Goal: Transaction & Acquisition: Purchase product/service

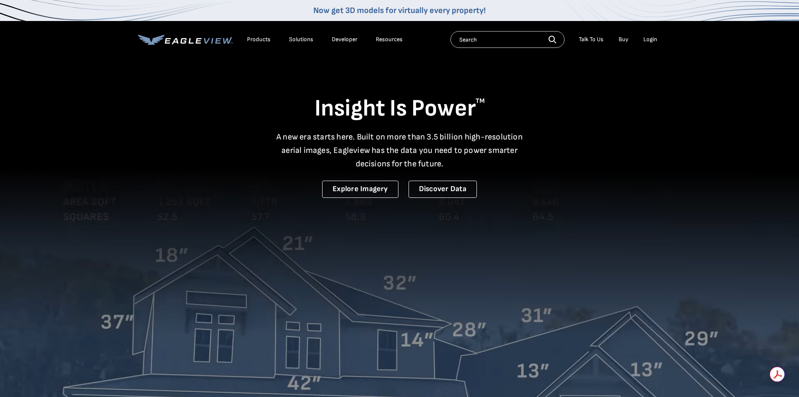
click at [656, 40] on div "Login" at bounding box center [651, 40] width 14 height 8
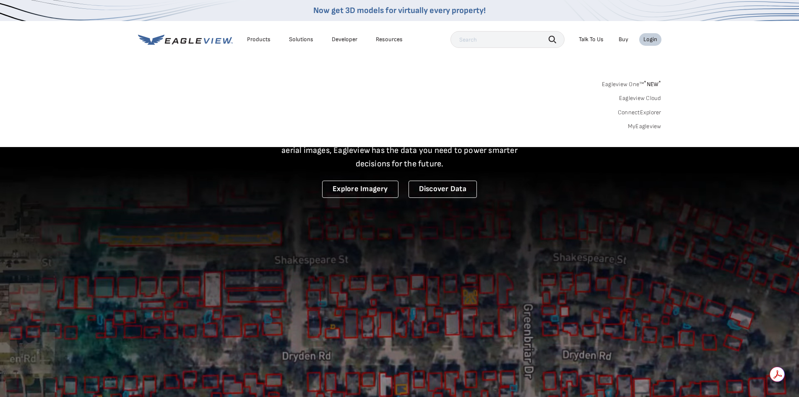
click at [644, 83] on link "Eagleview One™ * NEW *" at bounding box center [632, 83] width 60 height 10
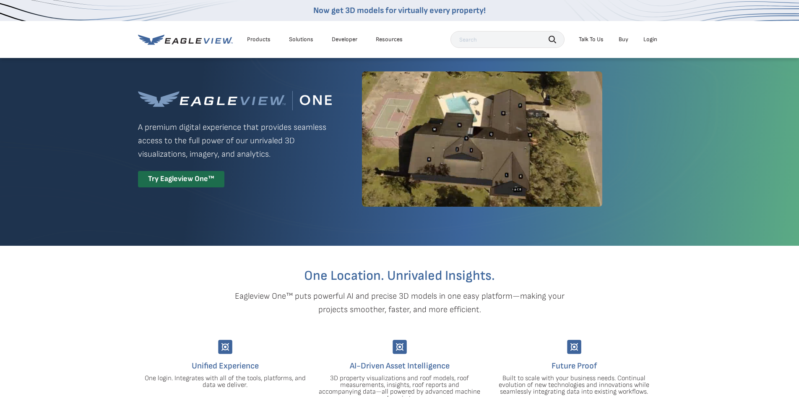
scroll to position [42, 0]
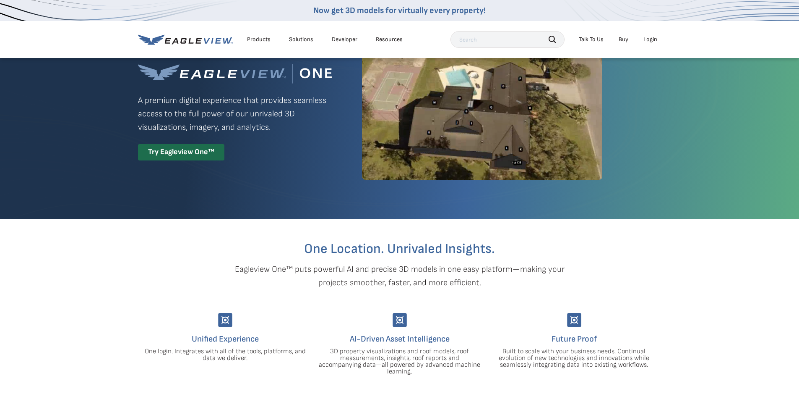
click at [650, 42] on div "Login" at bounding box center [651, 40] width 14 height 8
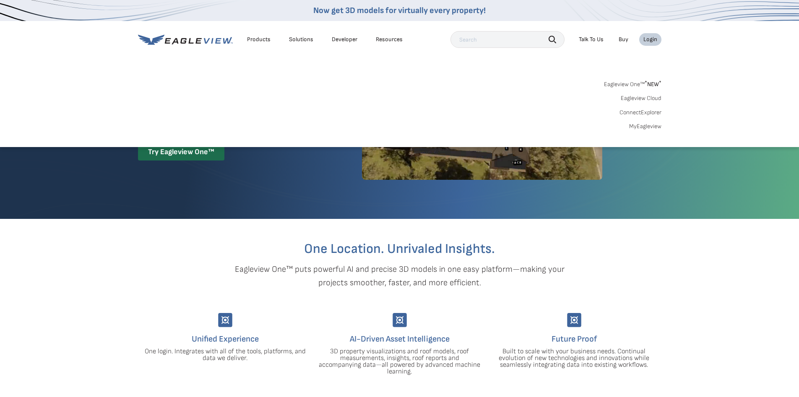
click at [634, 83] on link "Eagleview One™ * NEW *" at bounding box center [632, 83] width 57 height 10
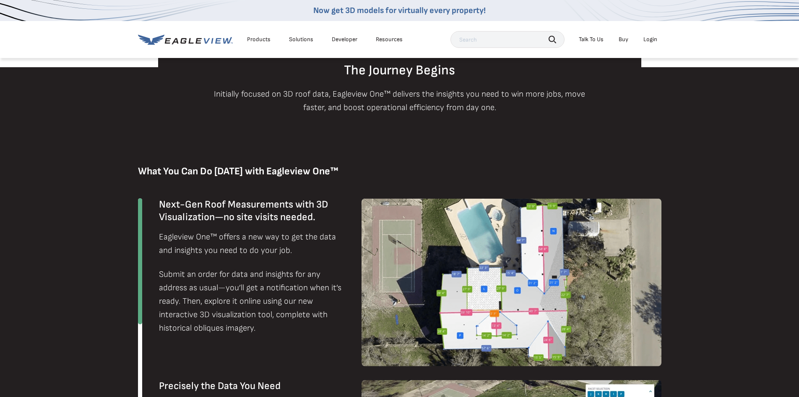
drag, startPoint x: 162, startPoint y: 199, endPoint x: 130, endPoint y: 290, distance: 97.2
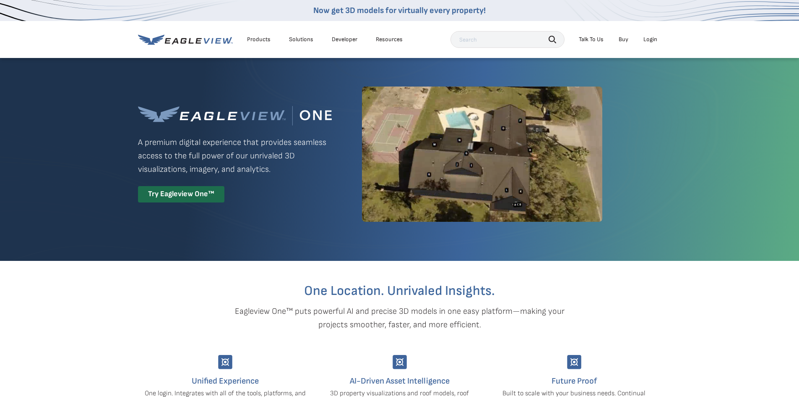
drag, startPoint x: 128, startPoint y: 223, endPoint x: 332, endPoint y: -37, distance: 330.0
click at [646, 34] on li "Login" at bounding box center [650, 39] width 22 height 13
click at [645, 37] on div "Login" at bounding box center [651, 40] width 14 height 8
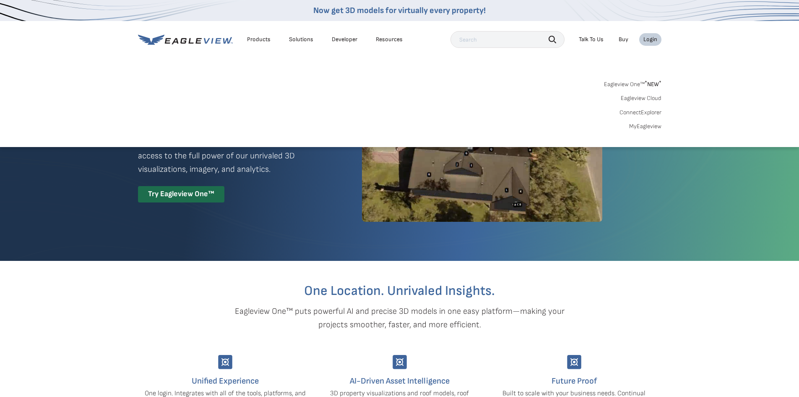
click at [636, 126] on link "MyEagleview" at bounding box center [645, 127] width 32 height 8
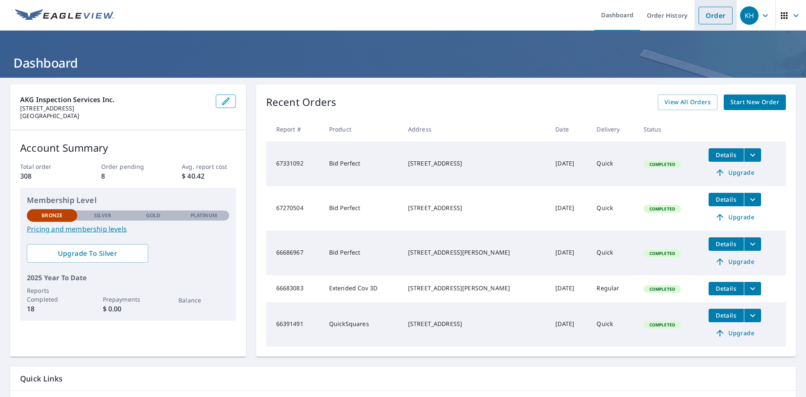
click at [698, 16] on link "Order" at bounding box center [715, 16] width 34 height 18
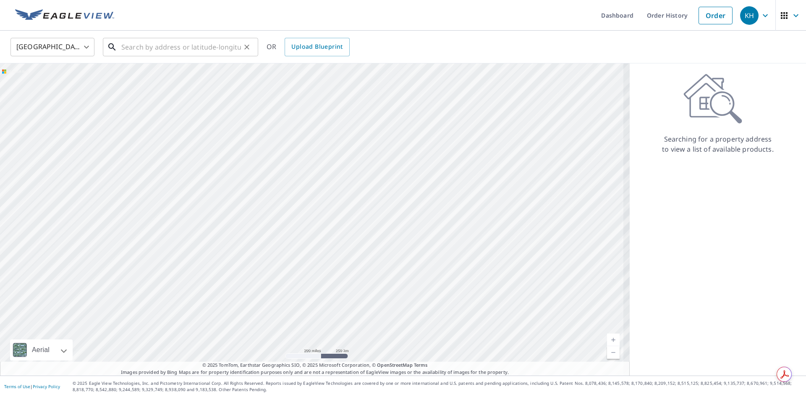
click at [168, 51] on input "text" at bounding box center [181, 46] width 120 height 23
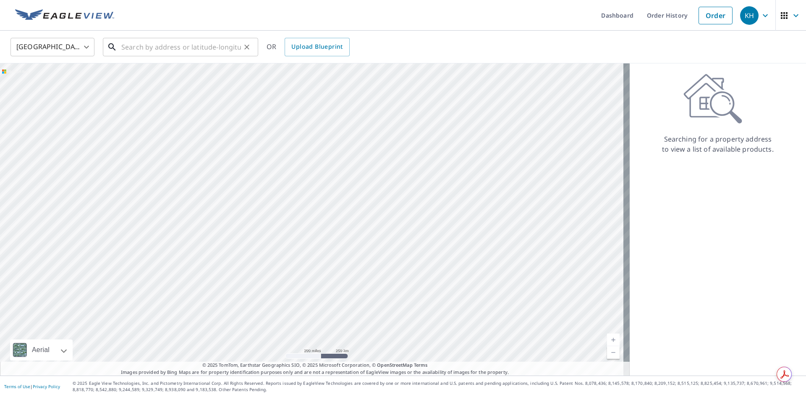
click at [168, 41] on input "text" at bounding box center [181, 46] width 120 height 23
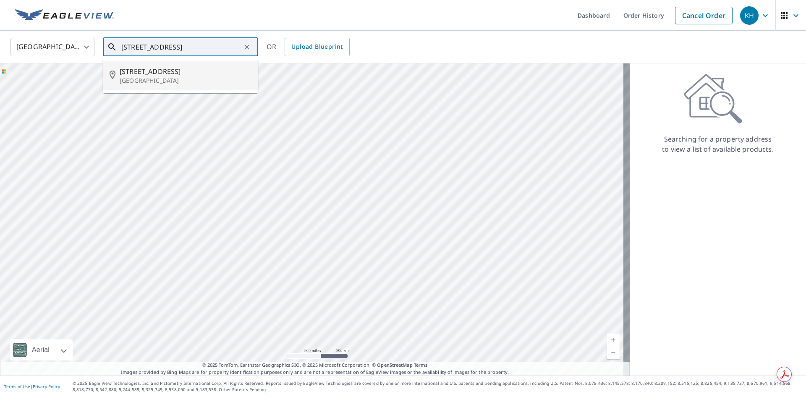
click at [219, 63] on li "241 E San Marino Dr Miami Beach, FL 33139" at bounding box center [180, 75] width 155 height 29
type input "241 E San Marino Dr Miami Beach, FL 33139"
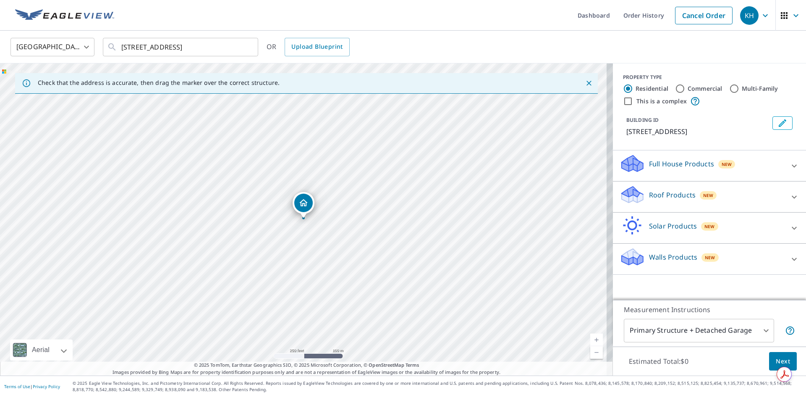
click at [649, 200] on p "Roof Products" at bounding box center [672, 195] width 47 height 10
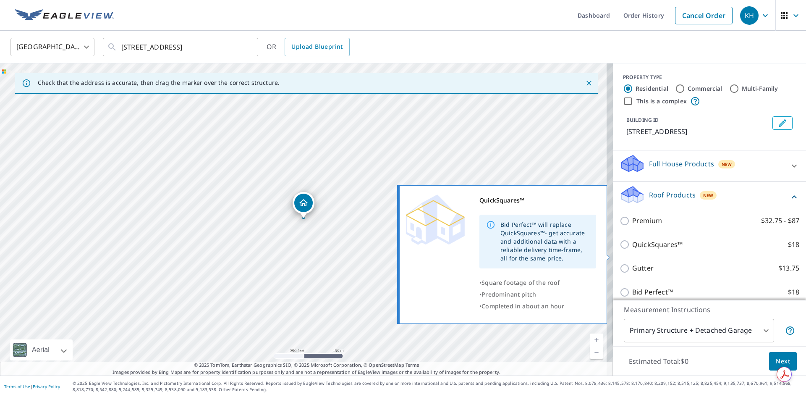
click at [648, 250] on p "QuickSquares™" at bounding box center [657, 244] width 50 height 10
click at [632, 249] on input "QuickSquares™ $18" at bounding box center [625, 244] width 13 height 10
checkbox input "true"
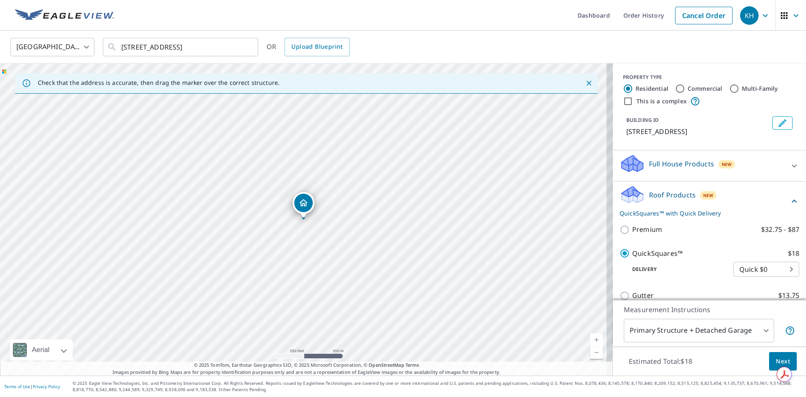
click at [775, 360] on span "Next" at bounding box center [782, 361] width 14 height 10
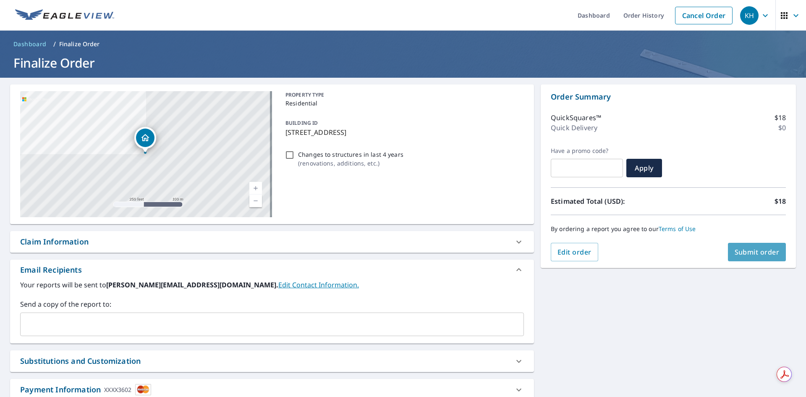
click at [744, 257] on button "Submit order" at bounding box center [757, 252] width 58 height 18
